Goal: Task Accomplishment & Management: Manage account settings

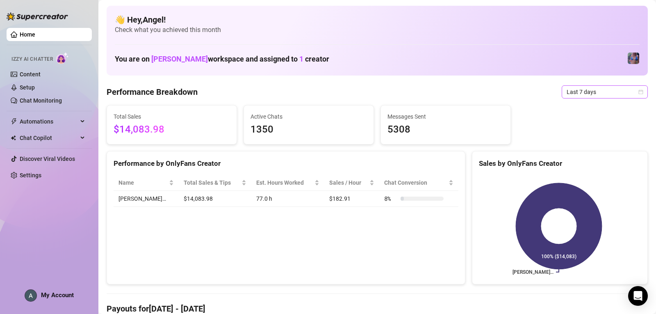
click at [205, 92] on span "Last 7 days" at bounding box center [605, 92] width 76 height 12
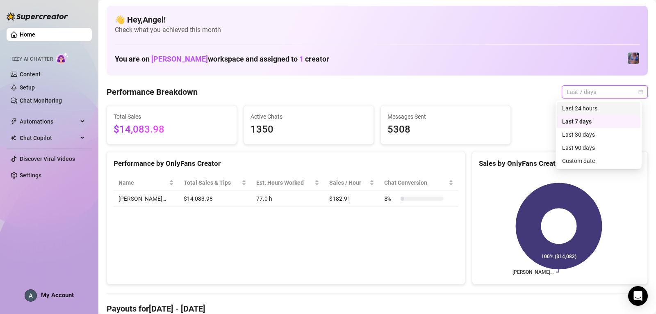
click at [205, 104] on div "Last 24 hours" at bounding box center [598, 108] width 73 height 9
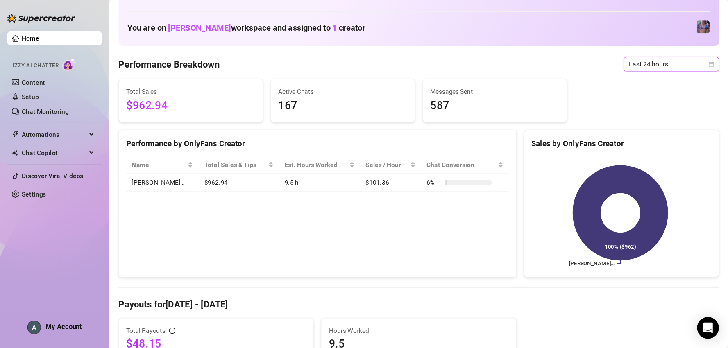
scroll to position [41, 0]
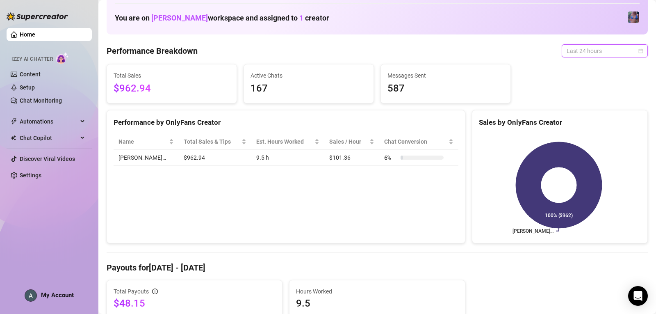
click at [205, 46] on span "Last 24 hours" at bounding box center [605, 51] width 76 height 12
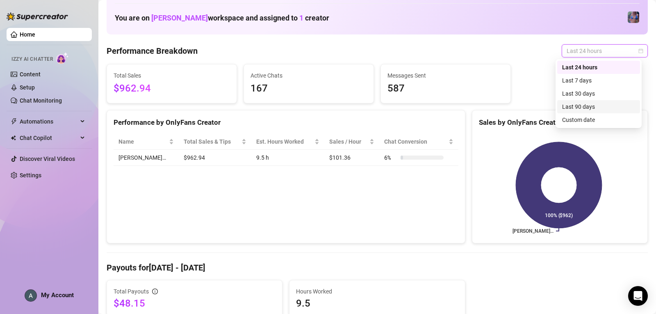
click at [205, 105] on div "Last 90 days" at bounding box center [598, 106] width 73 height 9
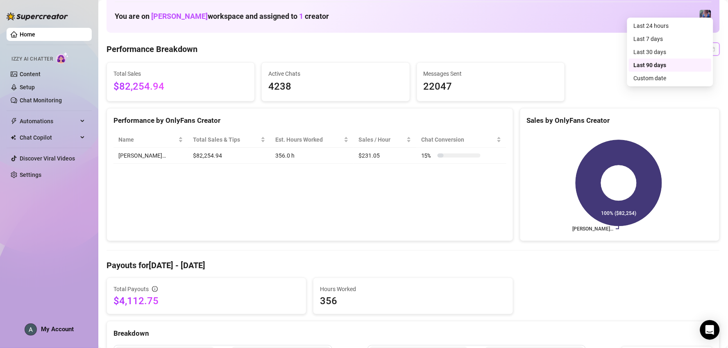
scroll to position [0, 0]
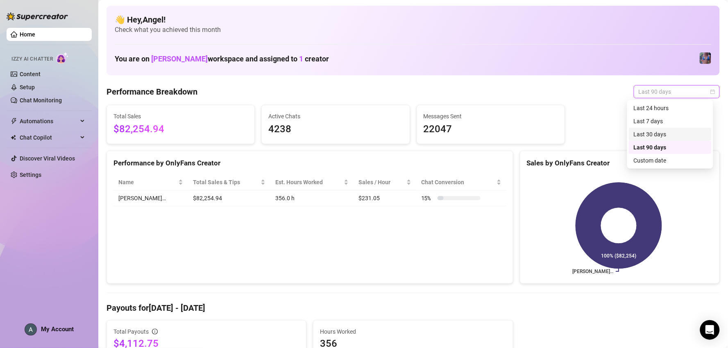
click at [205, 129] on div "Last 30 days" at bounding box center [670, 134] width 83 height 13
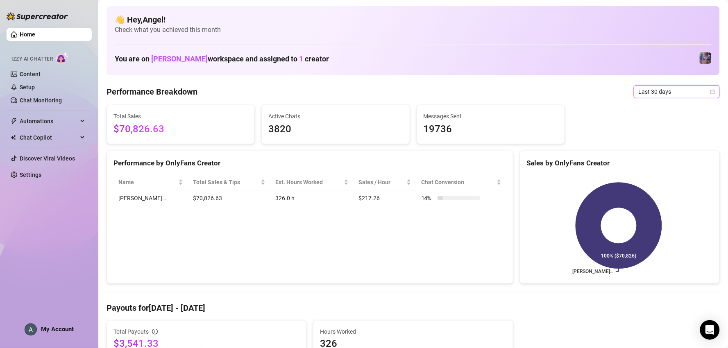
click at [71, 300] on div "Home Izzy AI Chatter Content Setup Chat Monitoring Automations Chat Copilot Dis…" at bounding box center [49, 170] width 85 height 341
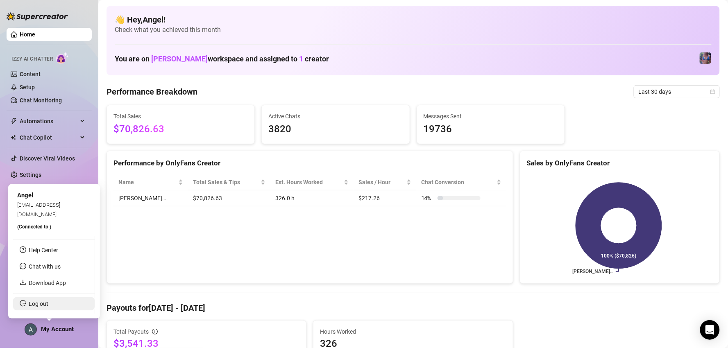
click at [48, 302] on link "Log out" at bounding box center [39, 304] width 20 height 7
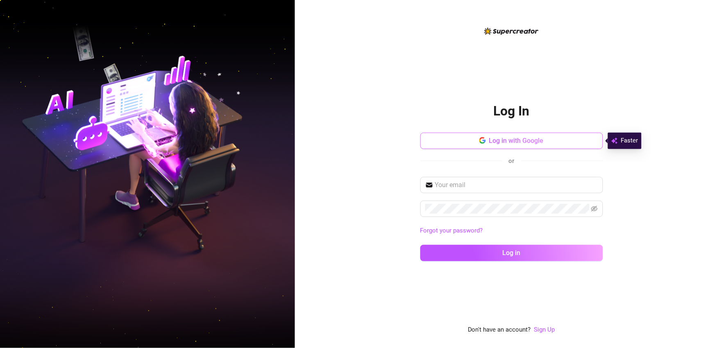
click at [205, 146] on button "Log in with Google" at bounding box center [512, 141] width 183 height 16
